Goal: Navigation & Orientation: Find specific page/section

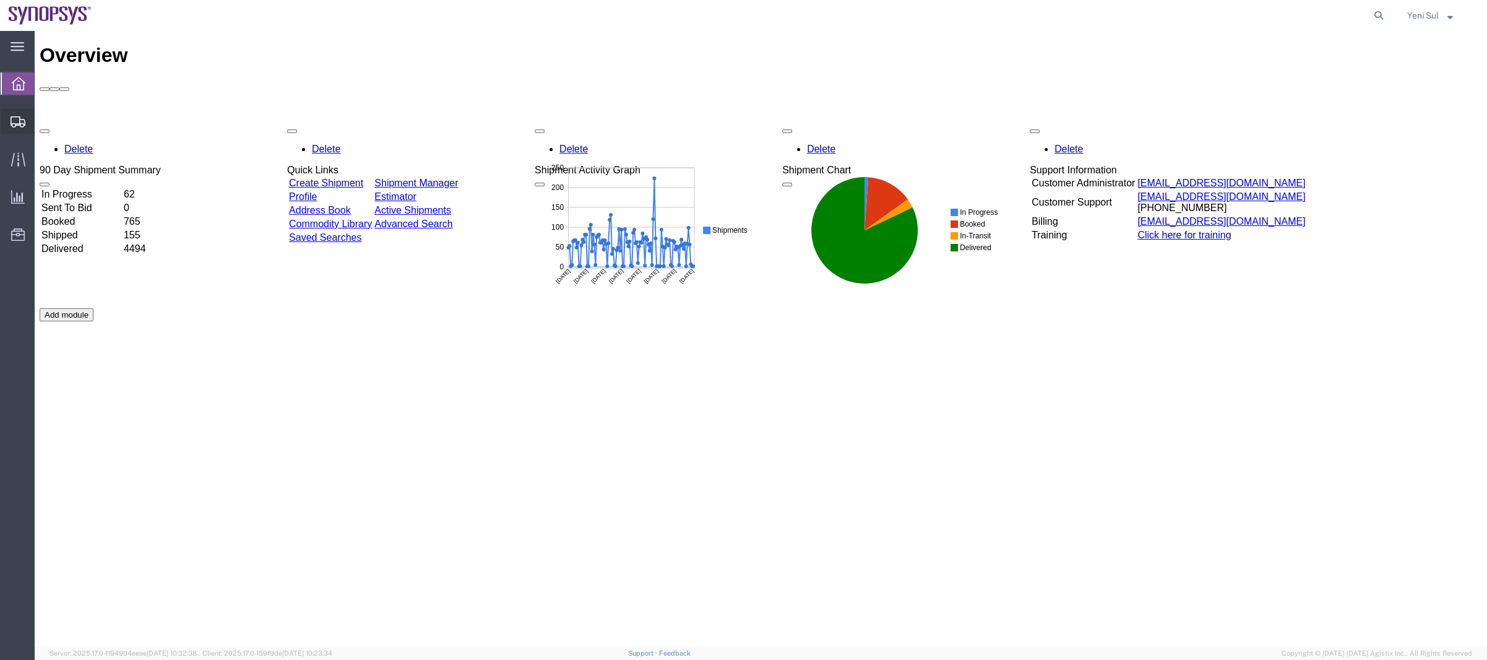
click at [0, 0] on span "Shipment Manager" at bounding box center [0, 0] width 0 height 0
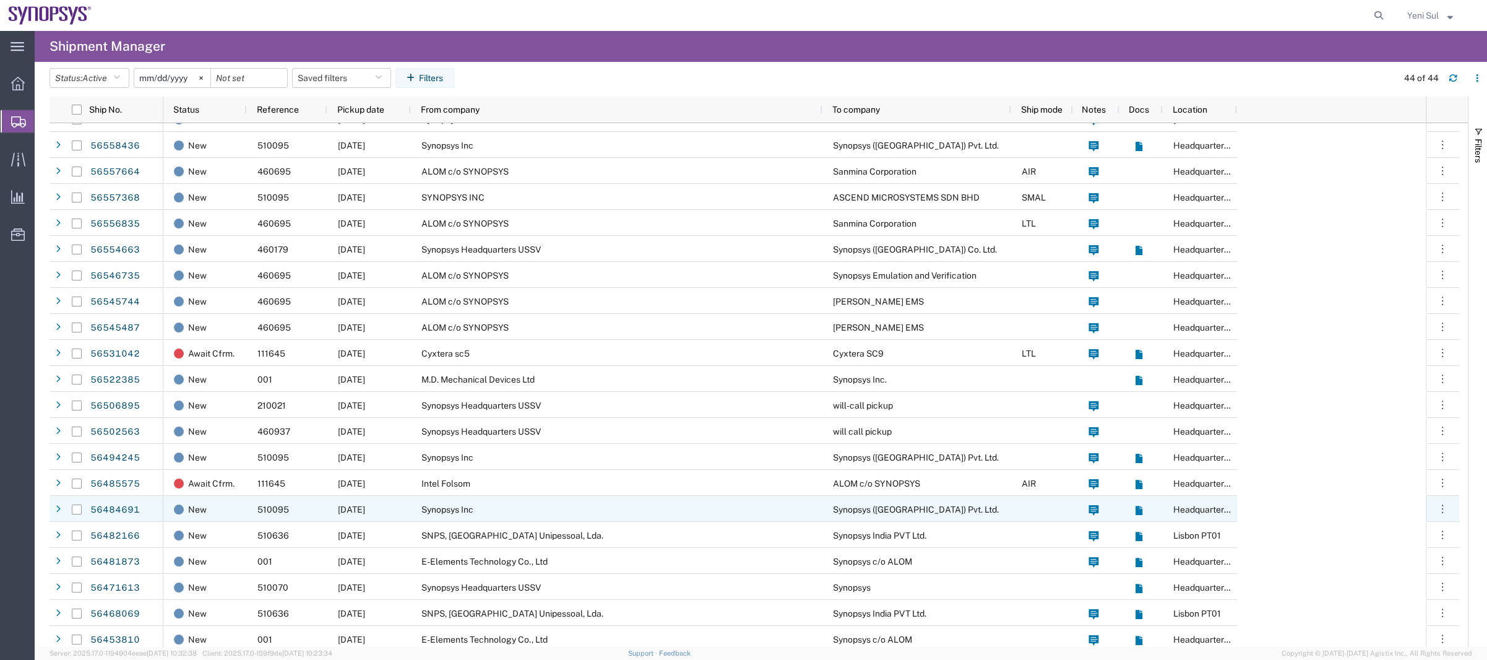
scroll to position [56, 0]
